Goal: Transaction & Acquisition: Purchase product/service

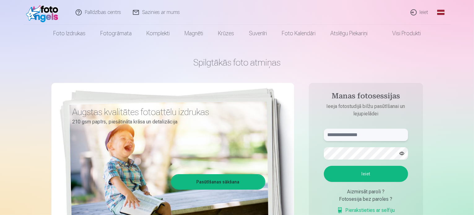
click at [373, 135] on input "text" at bounding box center [366, 135] width 84 height 12
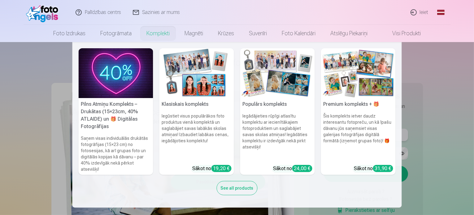
type input "**********"
click at [247, 192] on div "See all products" at bounding box center [237, 188] width 41 height 14
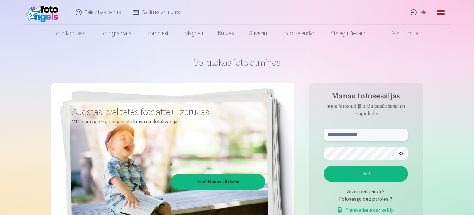
click at [348, 134] on input "text" at bounding box center [366, 135] width 84 height 12
type input "**********"
click at [400, 152] on button "button" at bounding box center [402, 154] width 12 height 12
click at [370, 178] on button "Ieiet" at bounding box center [366, 174] width 84 height 16
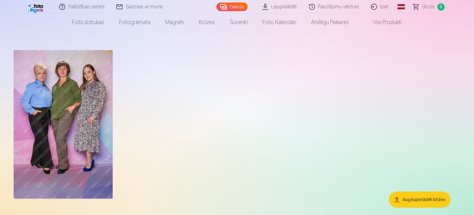
scroll to position [18, 0]
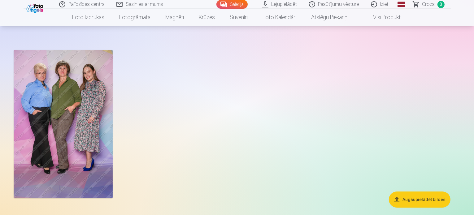
click at [421, 198] on button "Augšupielādēt bildes" at bounding box center [420, 200] width 62 height 16
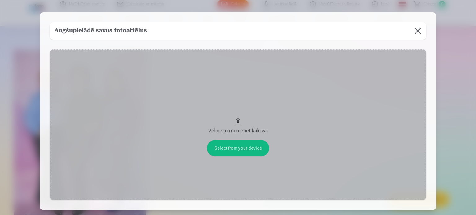
click at [417, 29] on button at bounding box center [417, 30] width 17 height 17
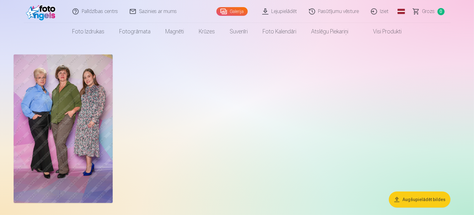
scroll to position [1, 0]
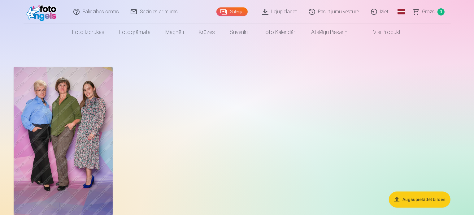
click at [398, 198] on button "Augšupielādēt bildes" at bounding box center [420, 200] width 62 height 16
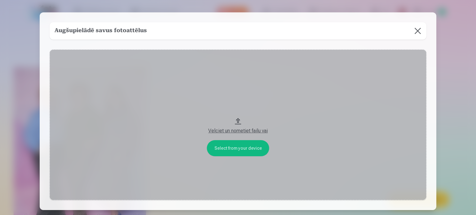
click at [239, 121] on button "Velciet un nometiet failu vai" at bounding box center [238, 125] width 377 height 151
click at [417, 36] on button at bounding box center [417, 30] width 17 height 17
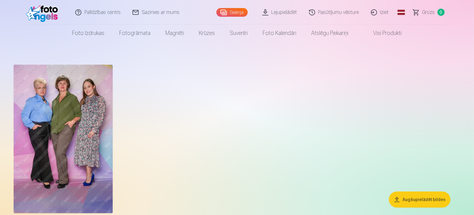
scroll to position [0, 0]
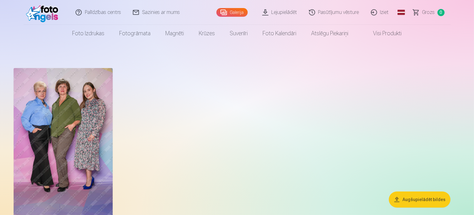
click at [425, 14] on span "Grozs" at bounding box center [429, 12] width 13 height 7
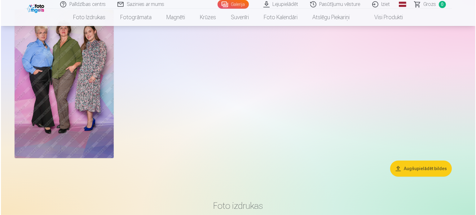
scroll to position [19, 0]
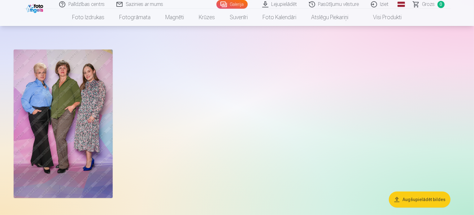
click at [84, 117] on img at bounding box center [63, 124] width 99 height 149
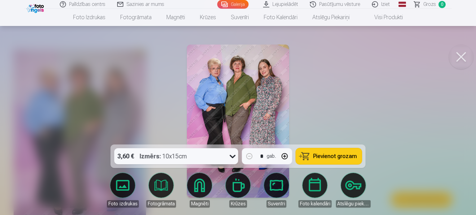
click at [327, 155] on span "Pievienot grozam" at bounding box center [335, 157] width 44 height 6
click at [427, 6] on span "Grozs" at bounding box center [429, 4] width 13 height 7
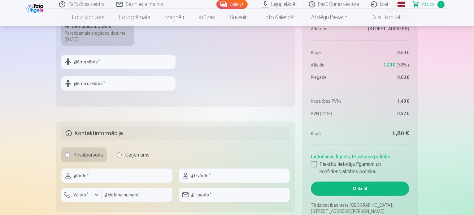
scroll to position [274, 0]
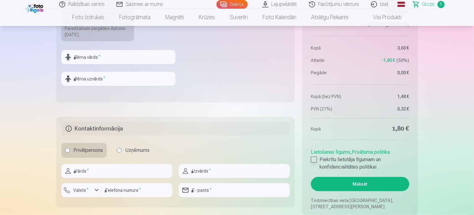
click at [312, 161] on div at bounding box center [314, 160] width 6 height 6
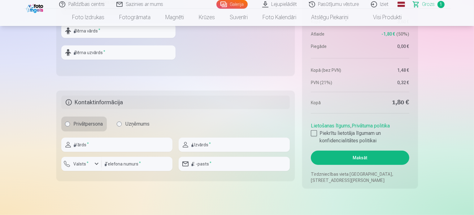
scroll to position [307, 0]
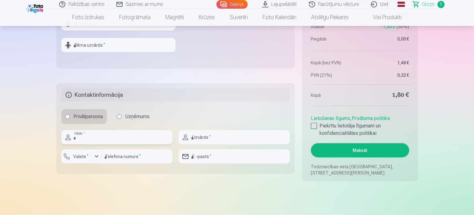
click at [96, 138] on input "text" at bounding box center [116, 137] width 111 height 14
type input "******"
click at [210, 139] on input "text" at bounding box center [234, 137] width 111 height 14
type input "**********"
click at [134, 158] on input "number" at bounding box center [137, 157] width 71 height 14
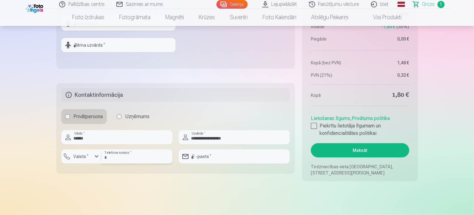
type input "********"
click at [202, 156] on input "email" at bounding box center [234, 157] width 111 height 14
type input "**********"
click at [354, 149] on button "Maksāt" at bounding box center [360, 150] width 98 height 14
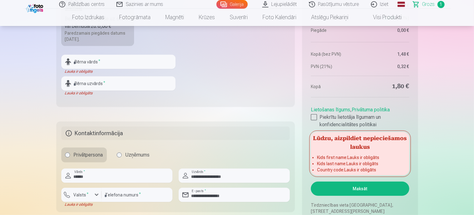
scroll to position [259, 0]
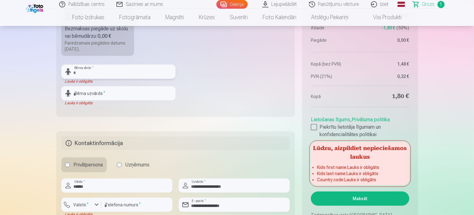
click at [111, 69] on input "text" at bounding box center [118, 72] width 114 height 14
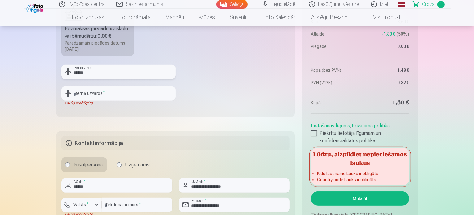
type input "******"
click at [109, 88] on input "text" at bounding box center [118, 93] width 114 height 14
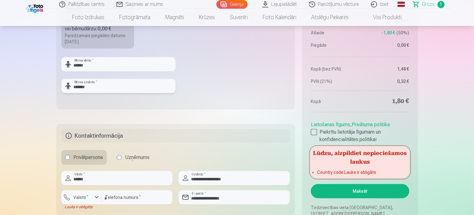
scroll to position [314, 0]
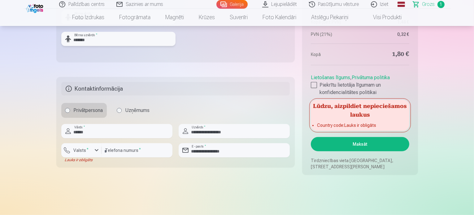
type input "*******"
click at [359, 144] on button "Maksāt" at bounding box center [360, 144] width 98 height 14
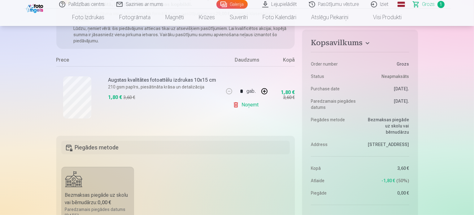
scroll to position [0, 0]
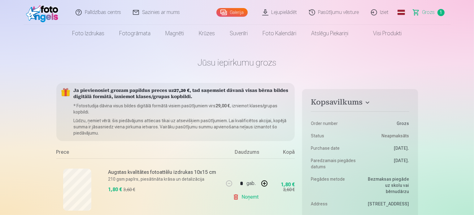
click at [161, 11] on link "Sazinies ar mums" at bounding box center [156, 12] width 59 height 25
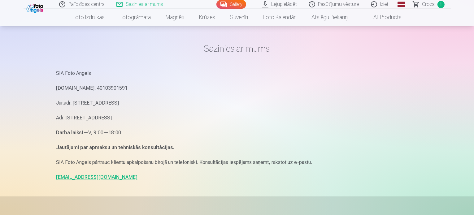
scroll to position [75, 0]
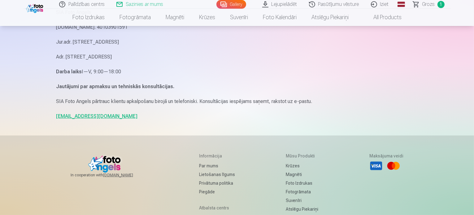
click at [81, 117] on link "info@fotoangels.lv" at bounding box center [97, 116] width 82 height 6
